Goal: Information Seeking & Learning: Learn about a topic

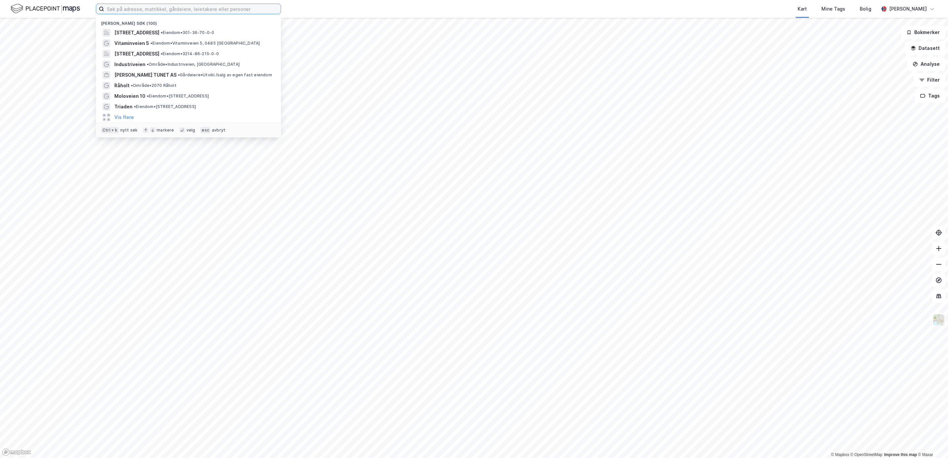
click at [124, 8] on input at bounding box center [192, 9] width 177 height 10
paste input "Gnr 25 Bnr 82 i [GEOGRAPHIC_DATA]"
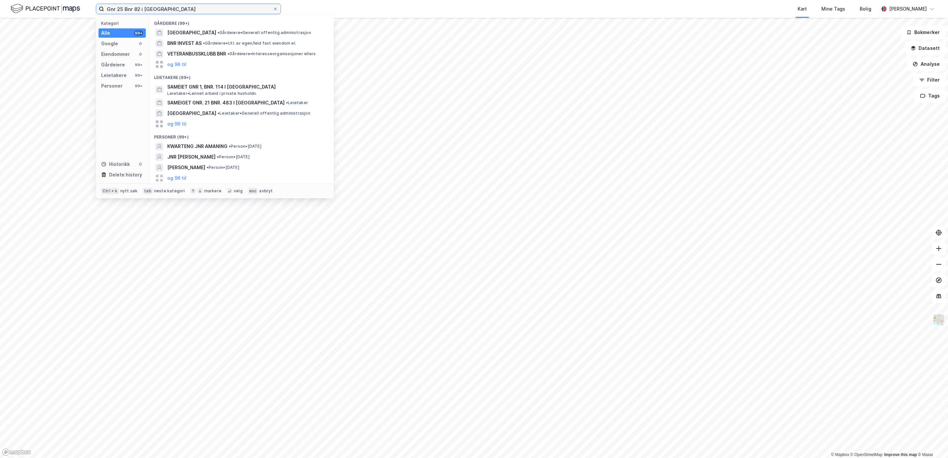
click at [140, 7] on input "Gnr 25 Bnr 82 i [GEOGRAPHIC_DATA]" at bounding box center [188, 9] width 169 height 10
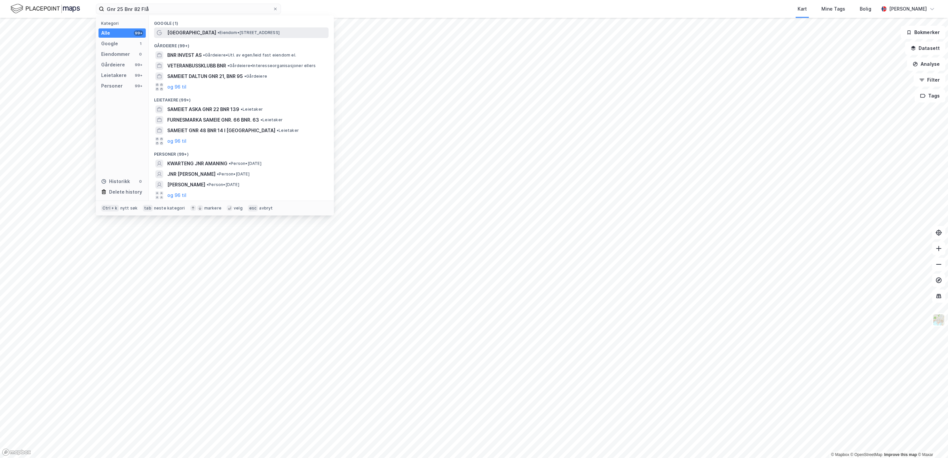
click at [231, 31] on span "• Eiendom • [STREET_ADDRESS]" at bounding box center [249, 32] width 62 height 5
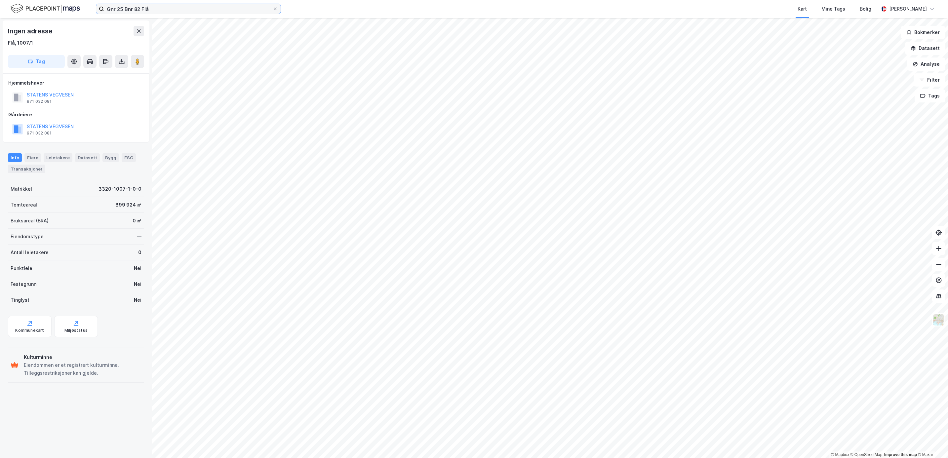
click at [151, 9] on input "Gnr 25 Bnr 82 Flå" at bounding box center [188, 9] width 169 height 10
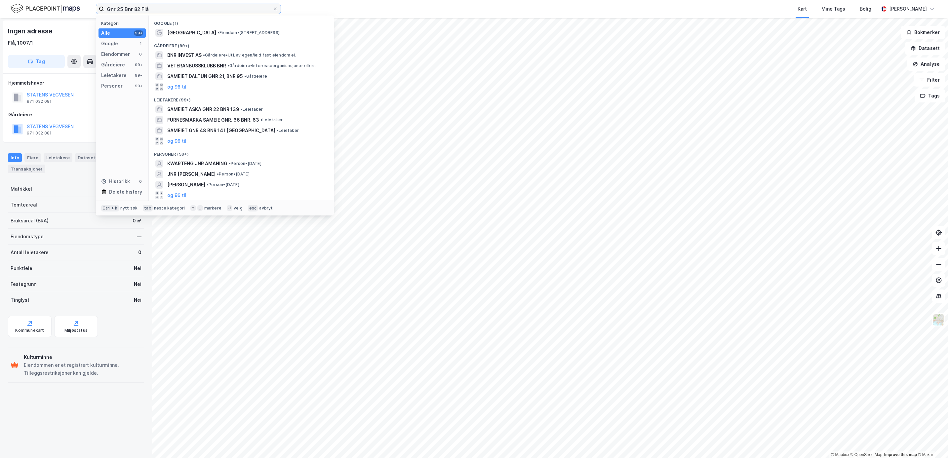
drag, startPoint x: 151, startPoint y: 9, endPoint x: 33, endPoint y: 7, distance: 118.0
click at [33, 7] on div "Gnr 25 Bnr 82 Flå Kategori Alle 99+ Google 1 Eiendommer 0 Gårdeiere 99+ Leietak…" at bounding box center [474, 9] width 948 height 18
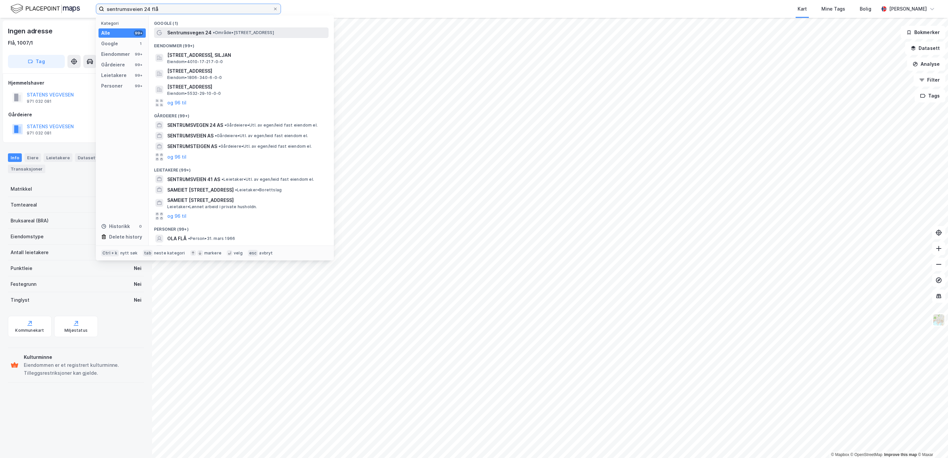
type input "sentrumsveien 24 flå"
click at [228, 33] on span "• Område • [STREET_ADDRESS]" at bounding box center [243, 32] width 61 height 5
